Goal: Task Accomplishment & Management: Use online tool/utility

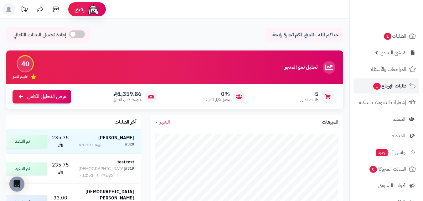
scroll to position [25, 0]
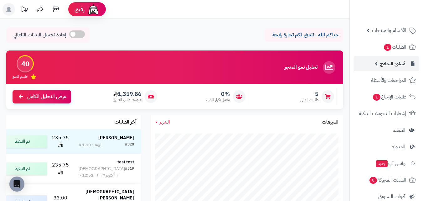
click at [399, 62] on span "مُنشئ النماذج" at bounding box center [392, 63] width 25 height 9
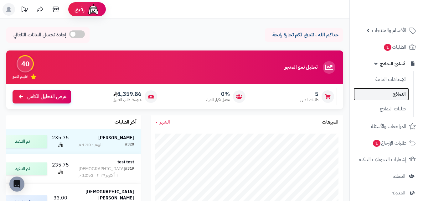
click at [402, 95] on link "النماذج" at bounding box center [380, 94] width 55 height 13
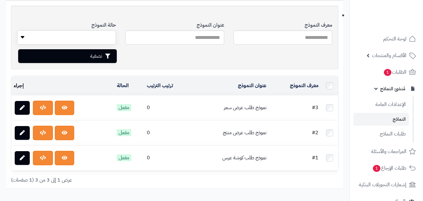
scroll to position [63, 0]
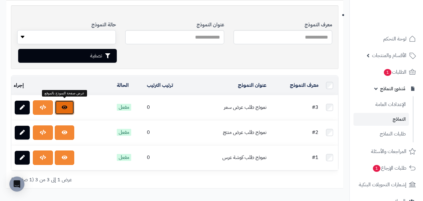
click at [59, 109] on link at bounding box center [64, 107] width 19 height 14
